Goal: Check status: Check status

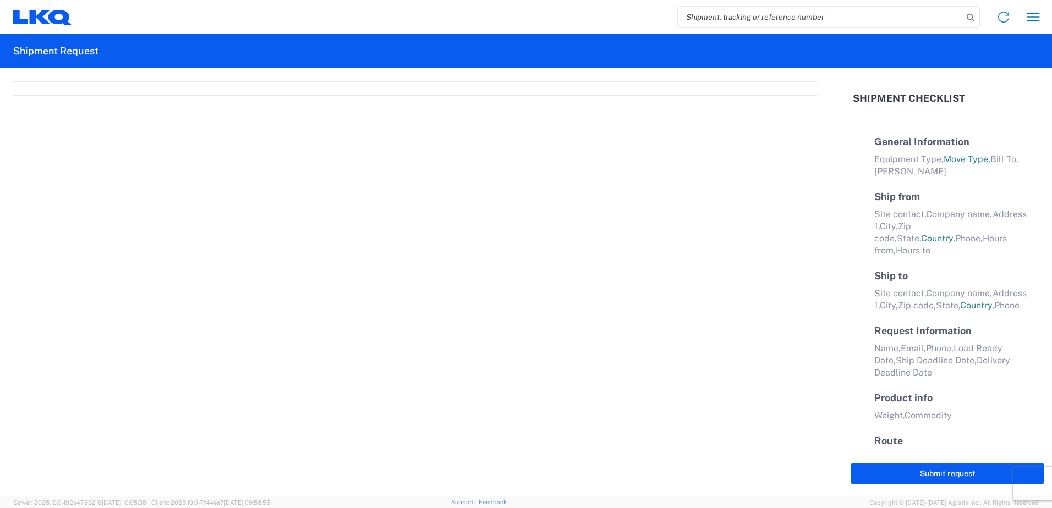
select select "FULL"
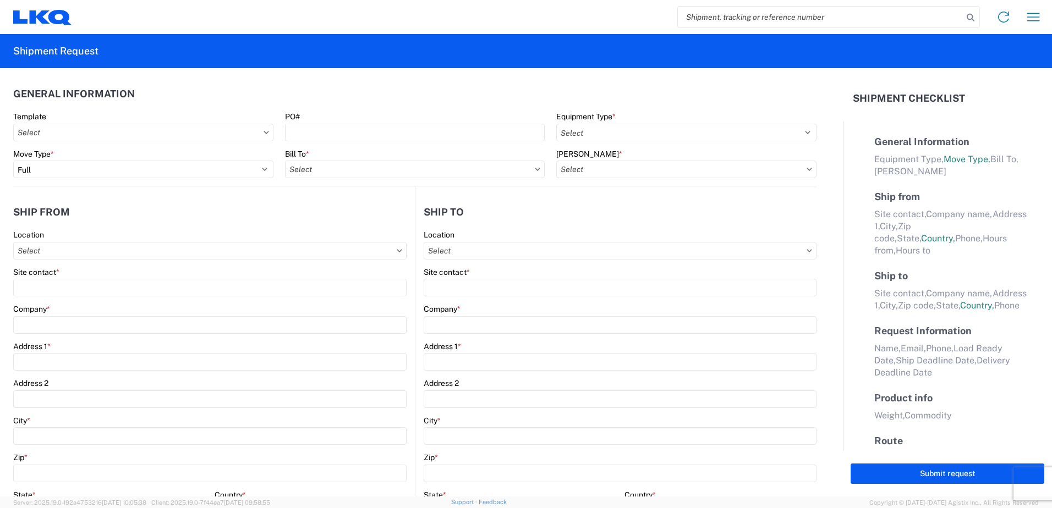
select select "LBS"
click at [686, 17] on input "search" at bounding box center [820, 17] width 285 height 21
type input "56453629"
click at [968, 16] on icon at bounding box center [970, 17] width 15 height 15
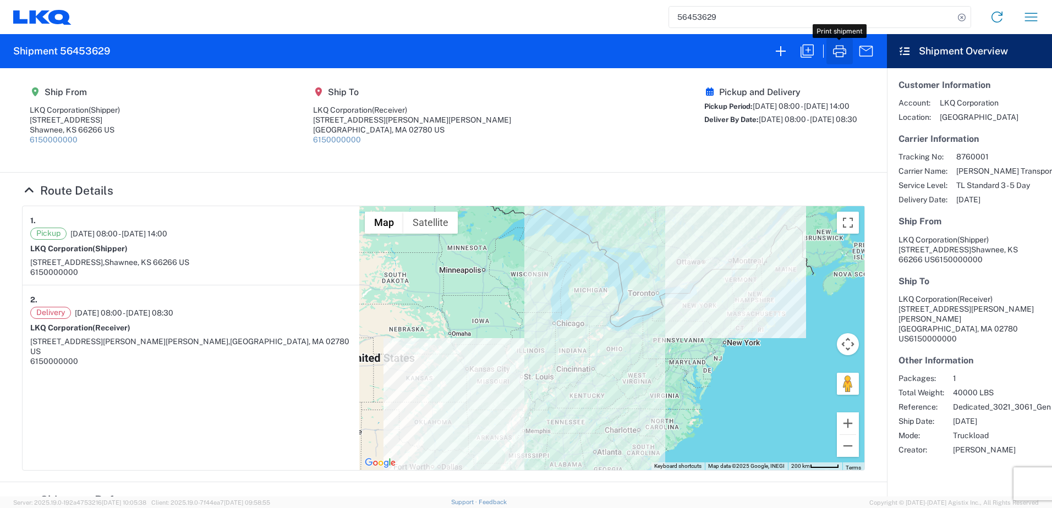
click at [833, 53] on icon "button" at bounding box center [840, 51] width 18 height 18
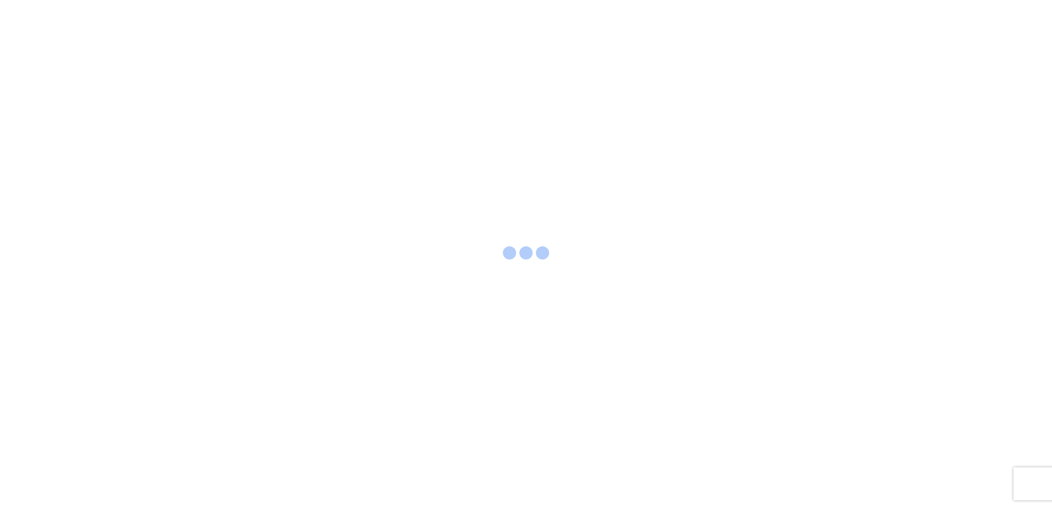
select select "FULL"
select select "LBS"
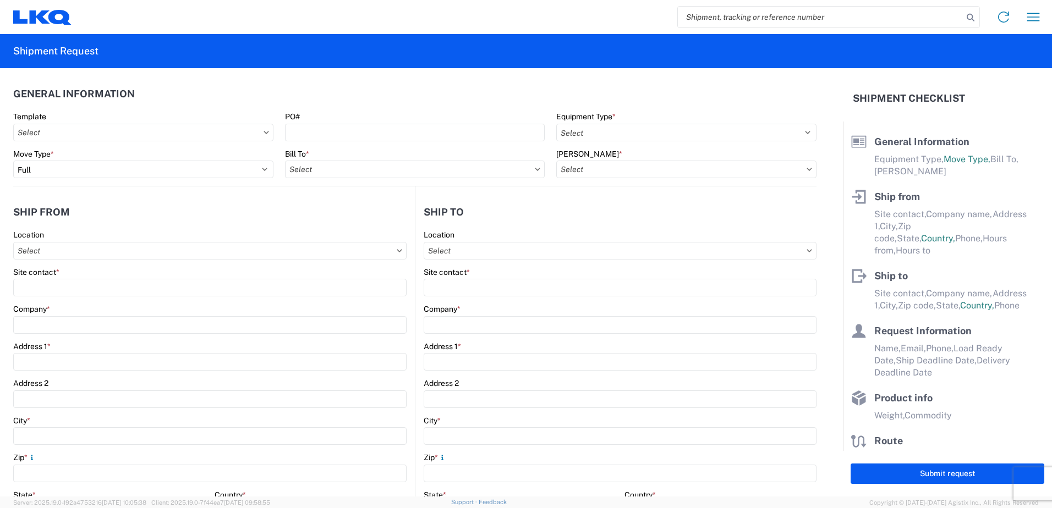
click at [710, 18] on input "search" at bounding box center [820, 17] width 285 height 21
type input "56453630"
click at [968, 16] on icon at bounding box center [970, 17] width 15 height 15
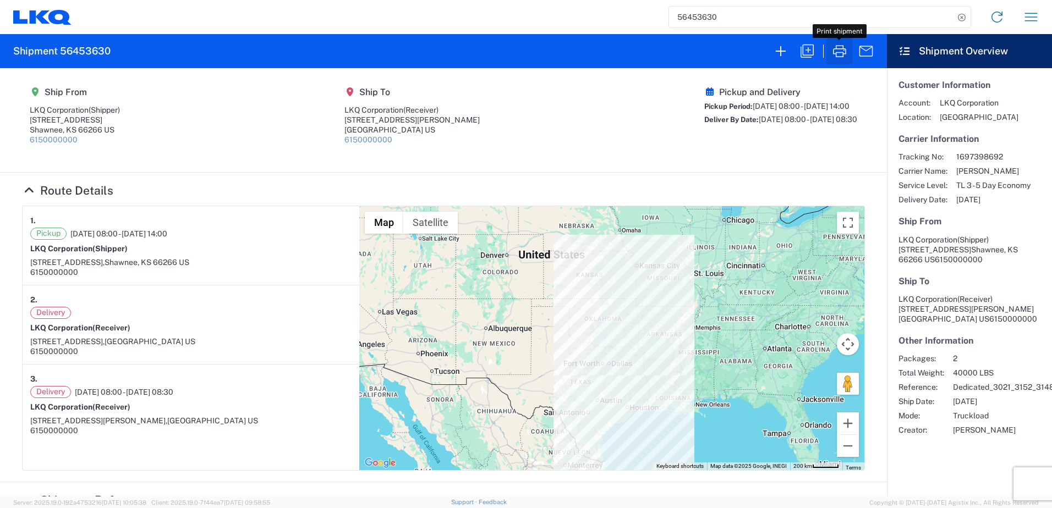
click at [837, 53] on icon "button" at bounding box center [839, 51] width 13 height 12
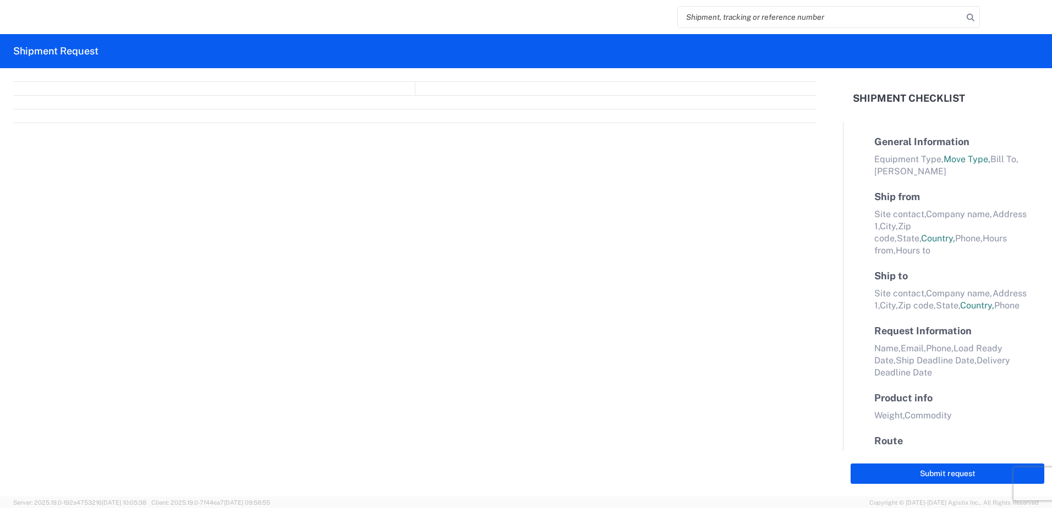
select select "FULL"
select select "LBS"
